Goal: Information Seeking & Learning: Check status

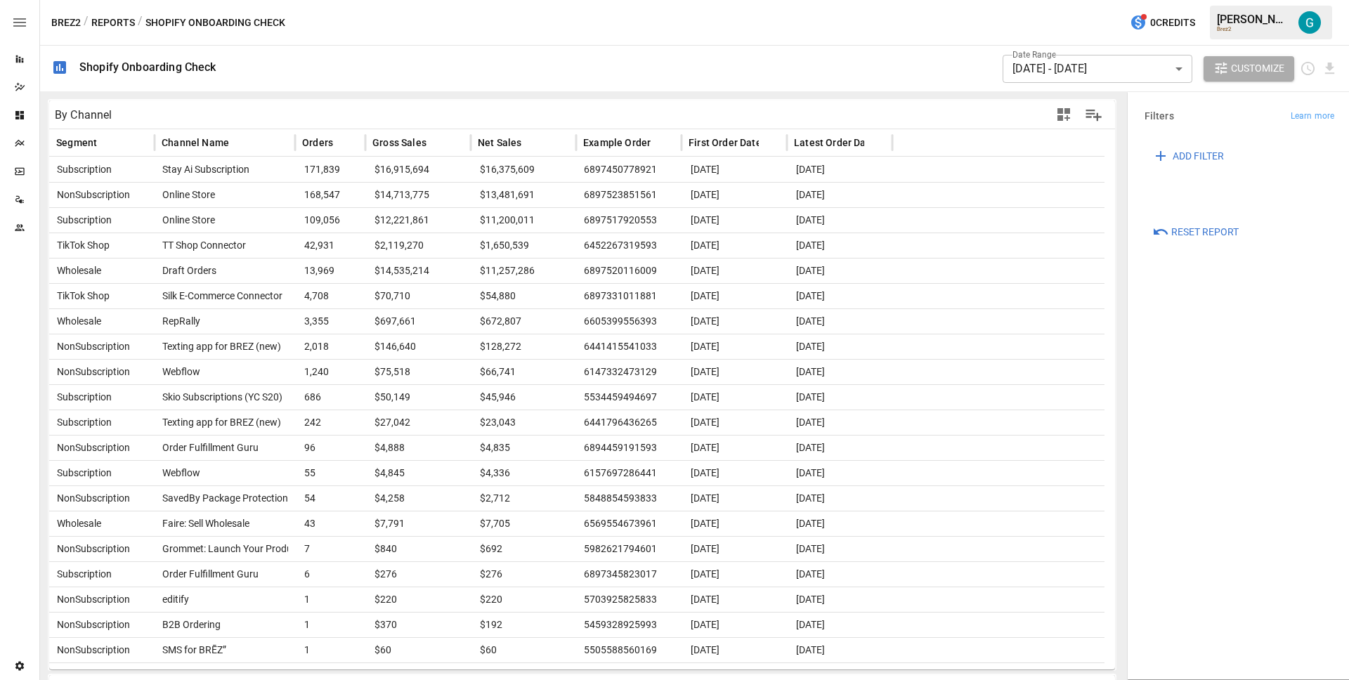
click at [863, 41] on div "Brez2 / Reports / Shopify Onboarding Check 0 Credits [PERSON_NAME] Brez2" at bounding box center [694, 22] width 1309 height 45
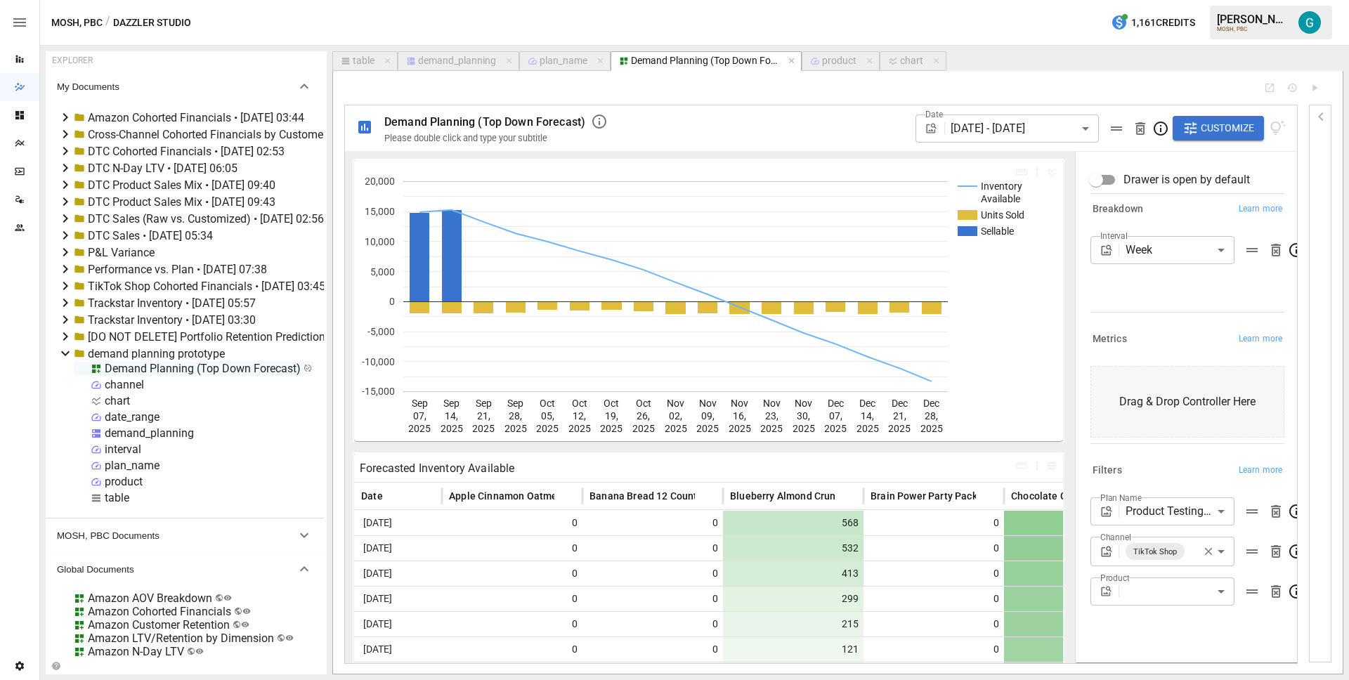
scroll to position [73, 0]
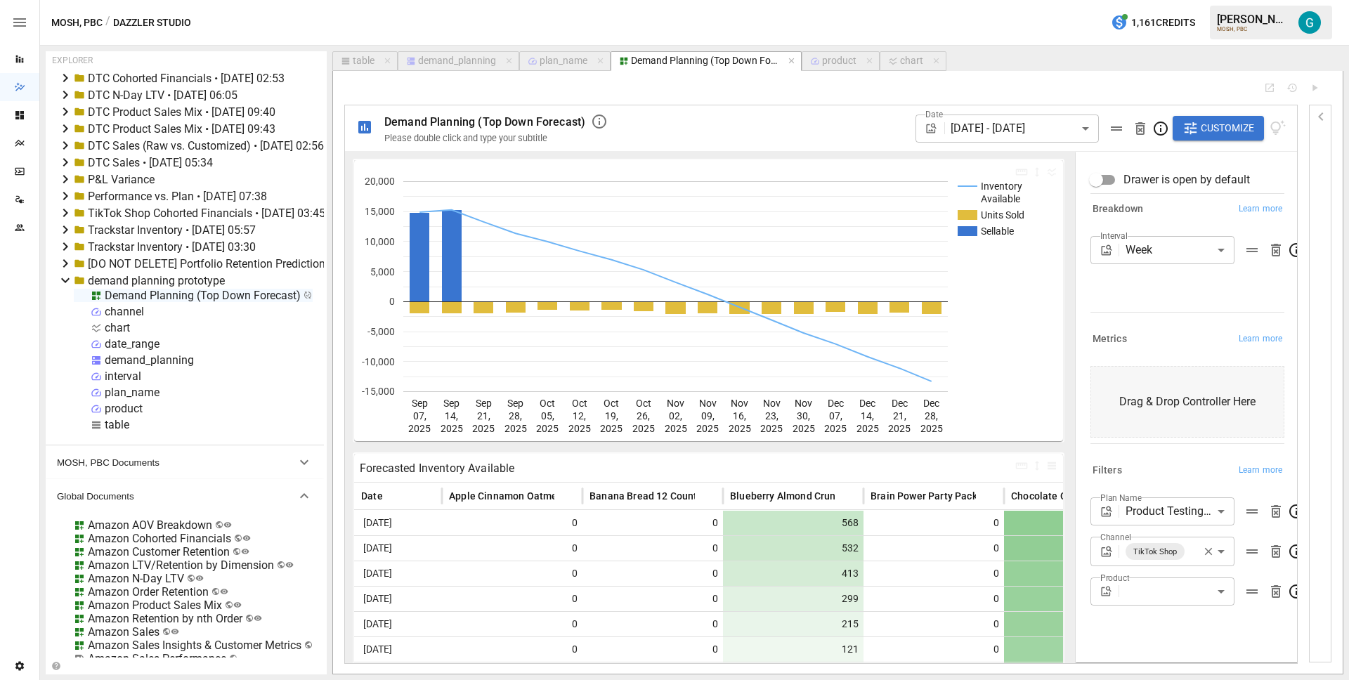
click at [922, 25] on div "MOSH, PBC / Dazzler Studio 1,161 Credits Gavin A. MOSH, PBC" at bounding box center [694, 22] width 1309 height 45
